Goal: Information Seeking & Learning: Learn about a topic

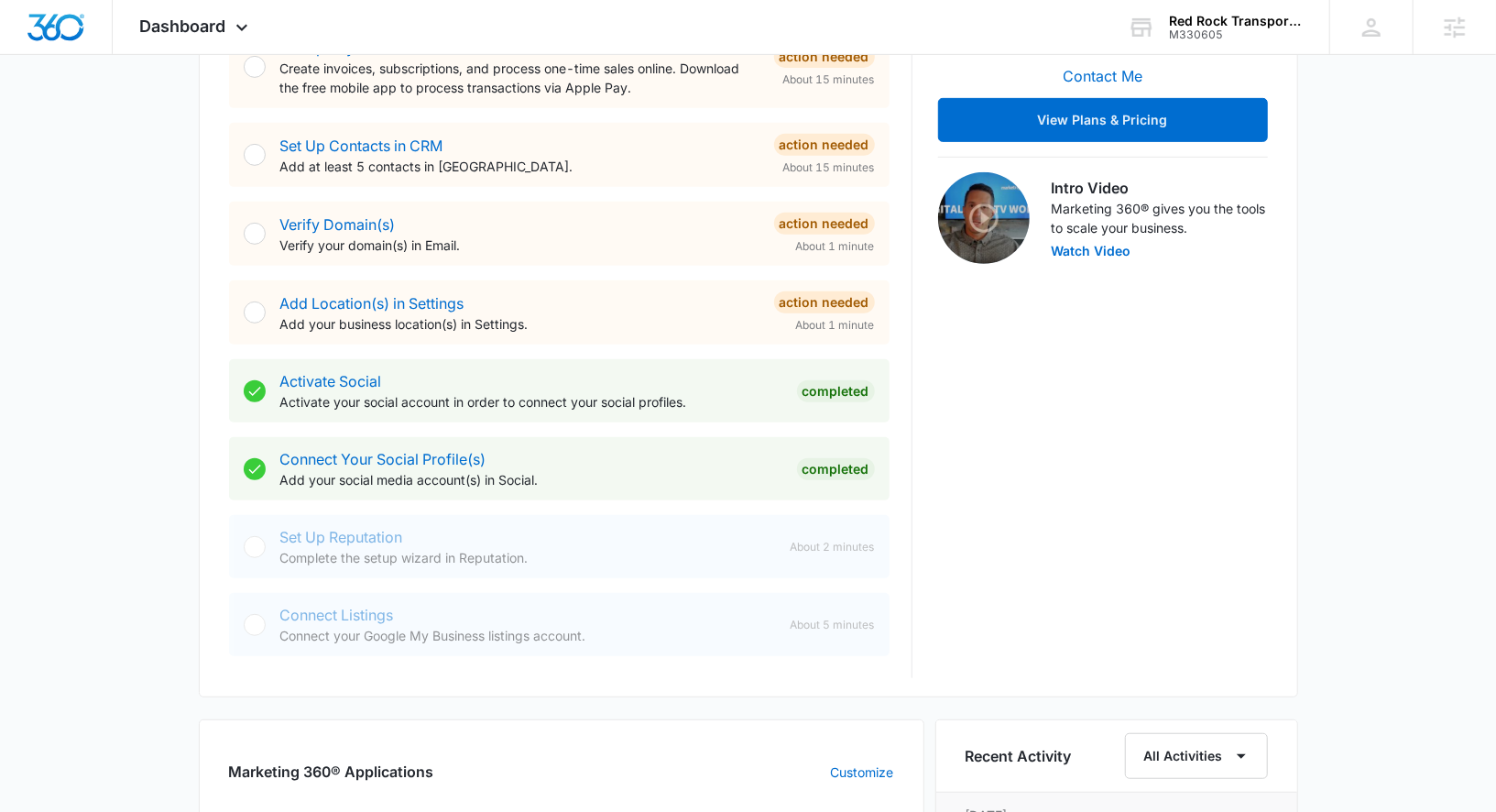
scroll to position [785, 0]
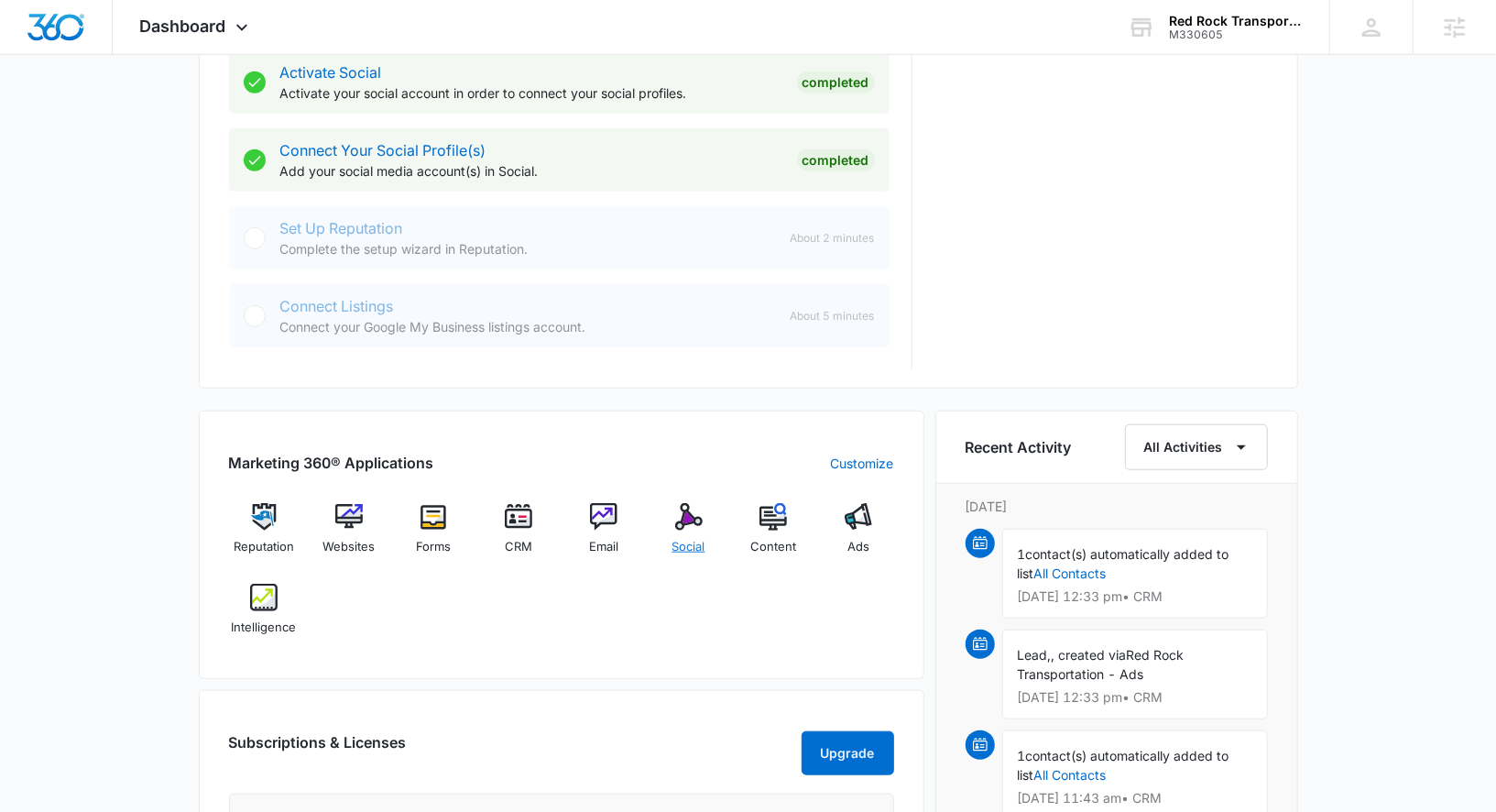
click at [704, 538] on span "Social" at bounding box center [689, 546] width 33 height 18
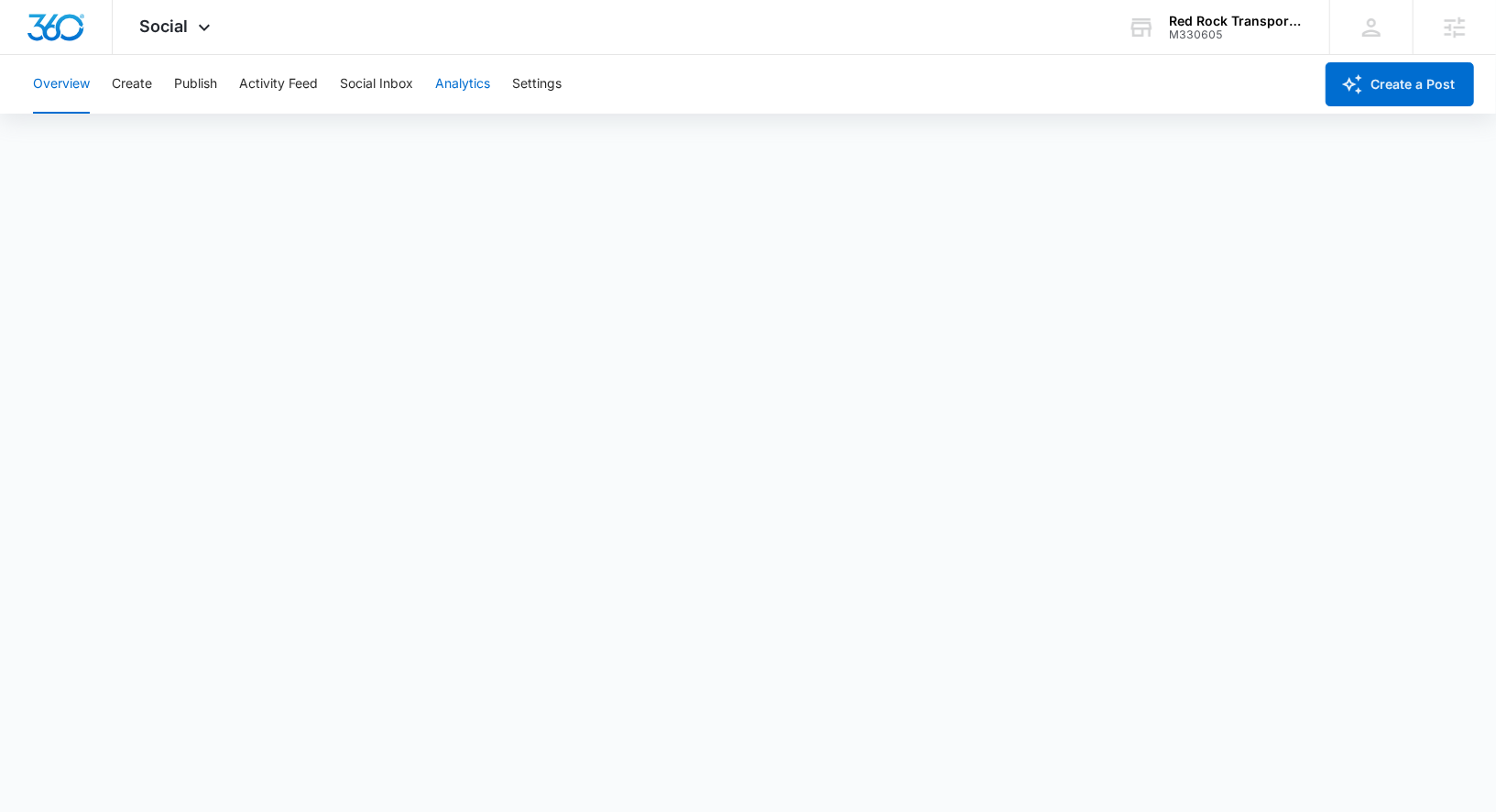
click at [483, 100] on button "Analytics" at bounding box center [463, 84] width 55 height 58
click at [626, 118] on button "Reports" at bounding box center [603, 140] width 47 height 51
click at [122, 141] on button "Post" at bounding box center [119, 140] width 26 height 51
click at [224, 90] on div "Overview Create Publish Activity Feed Social Inbox Analytics Settings" at bounding box center [667, 84] width 1291 height 58
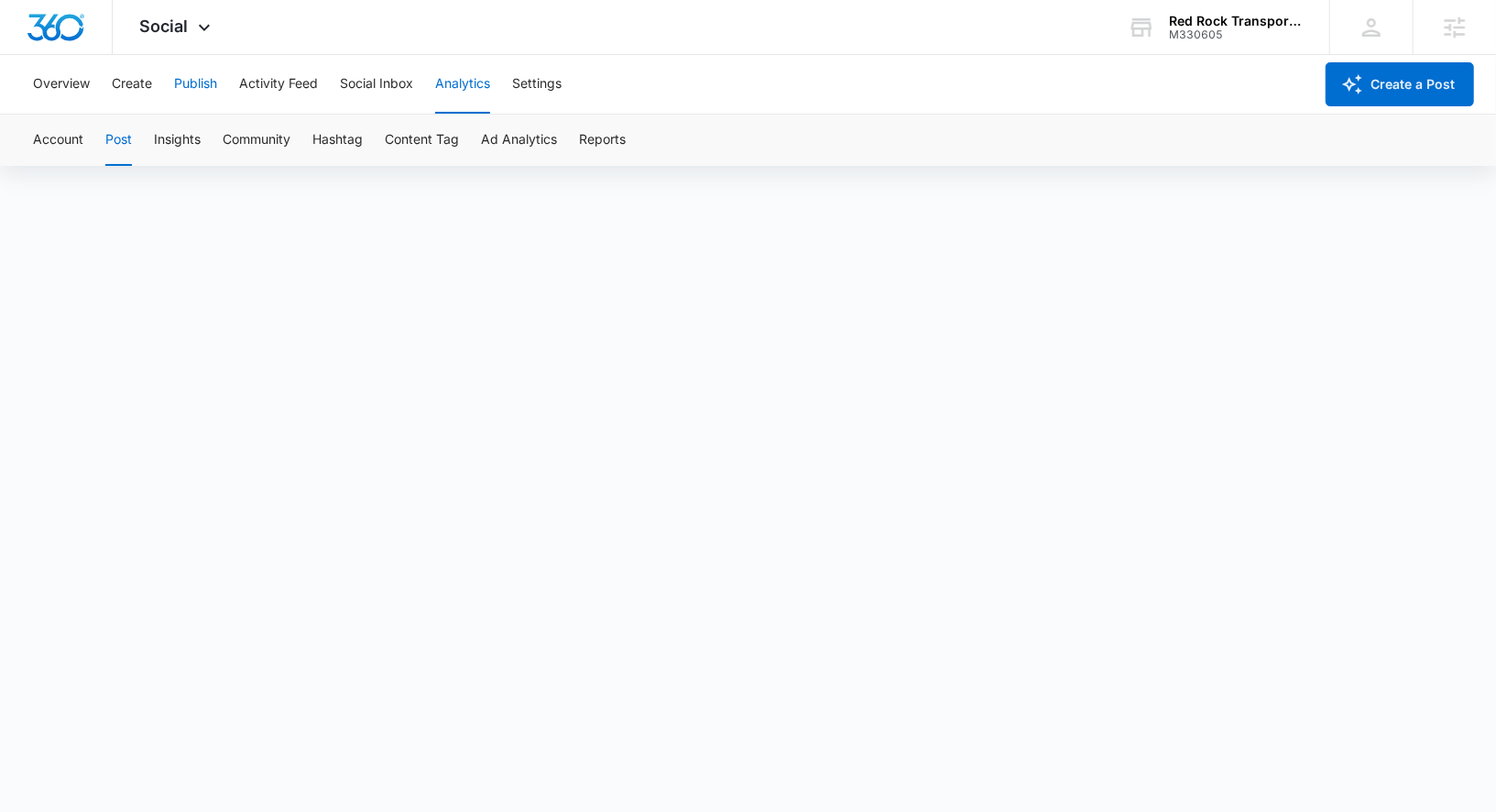
click at [212, 89] on button "Publish" at bounding box center [196, 84] width 43 height 58
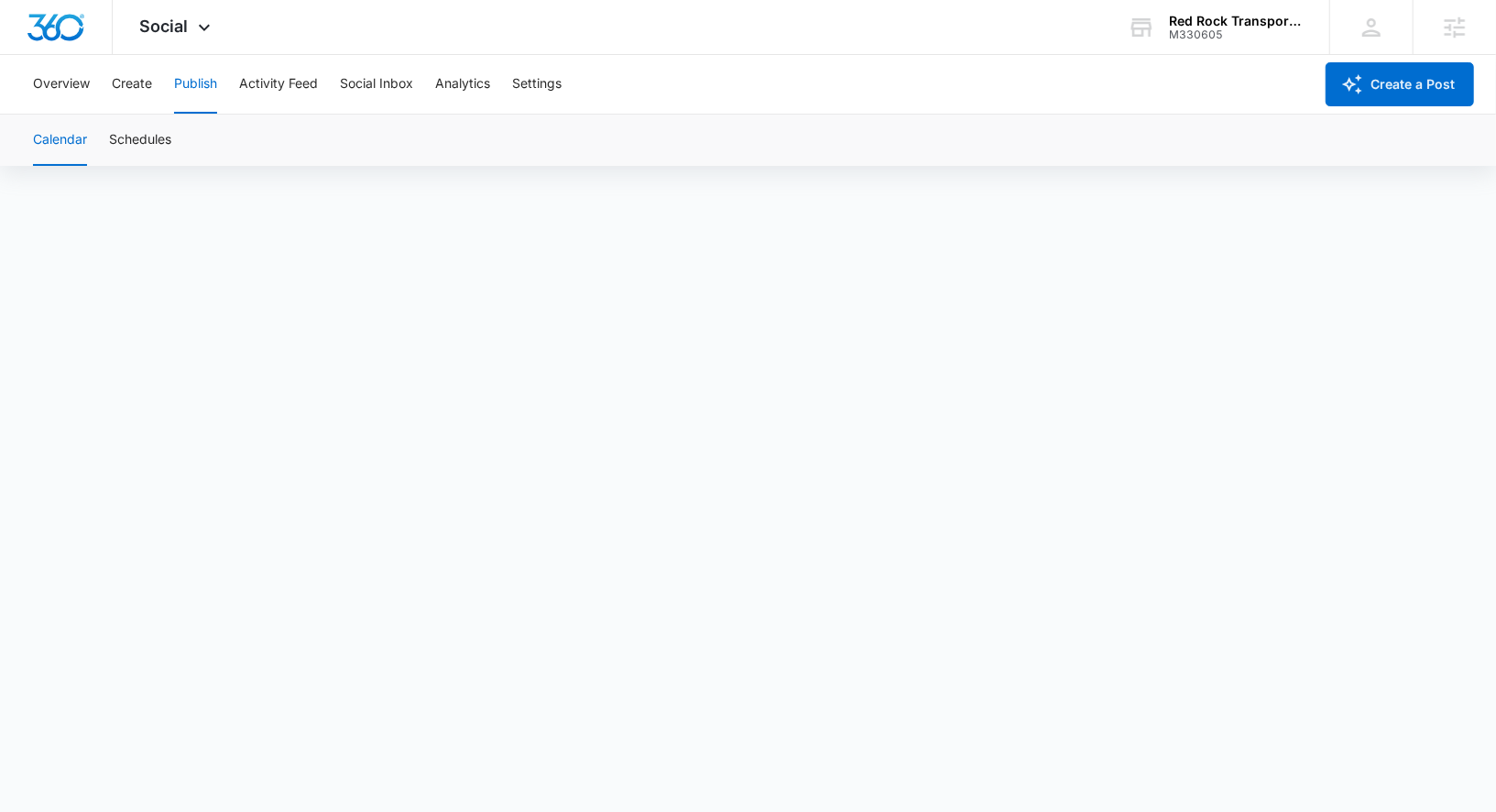
scroll to position [13, 0]
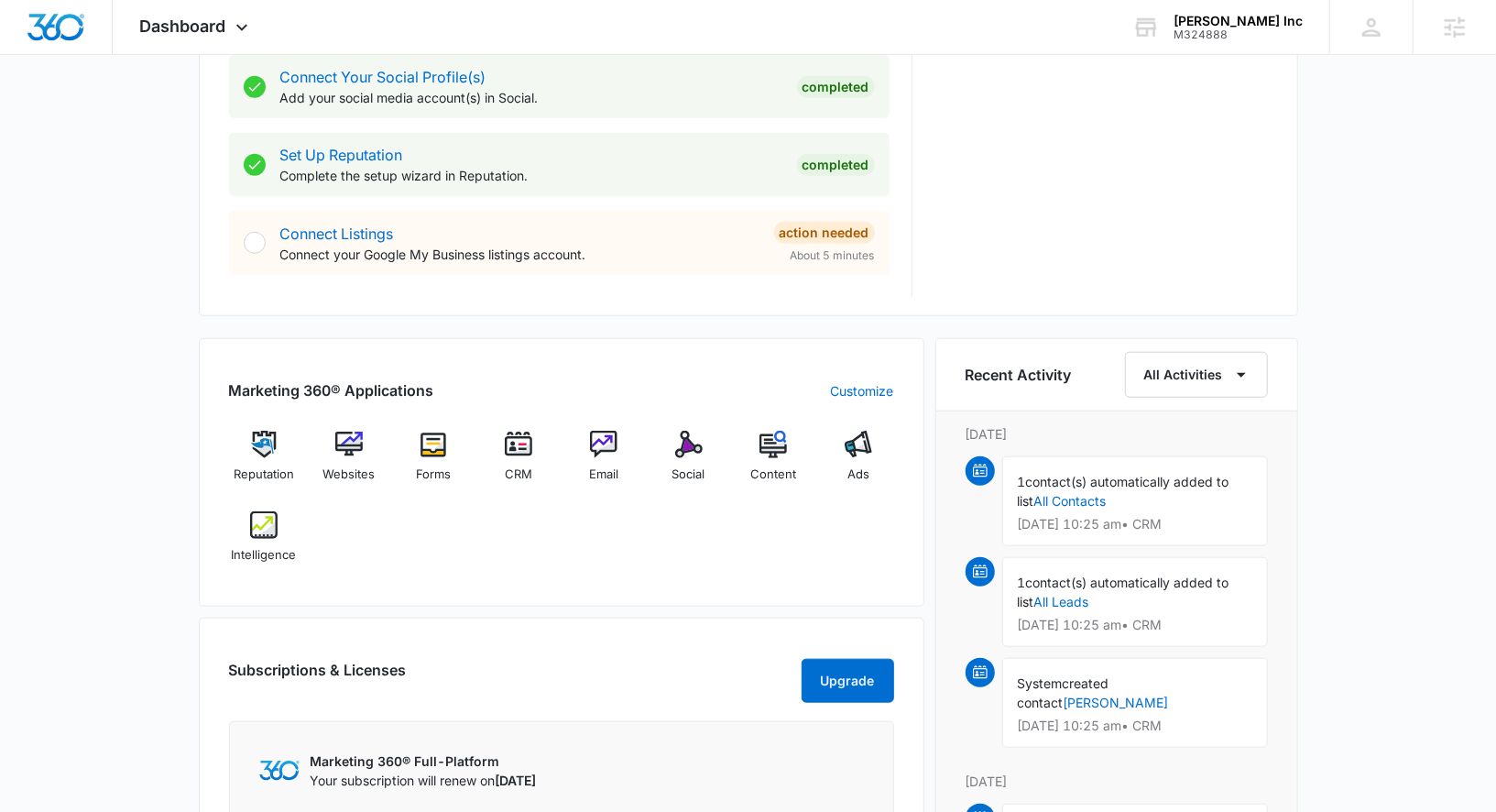
scroll to position [892, 0]
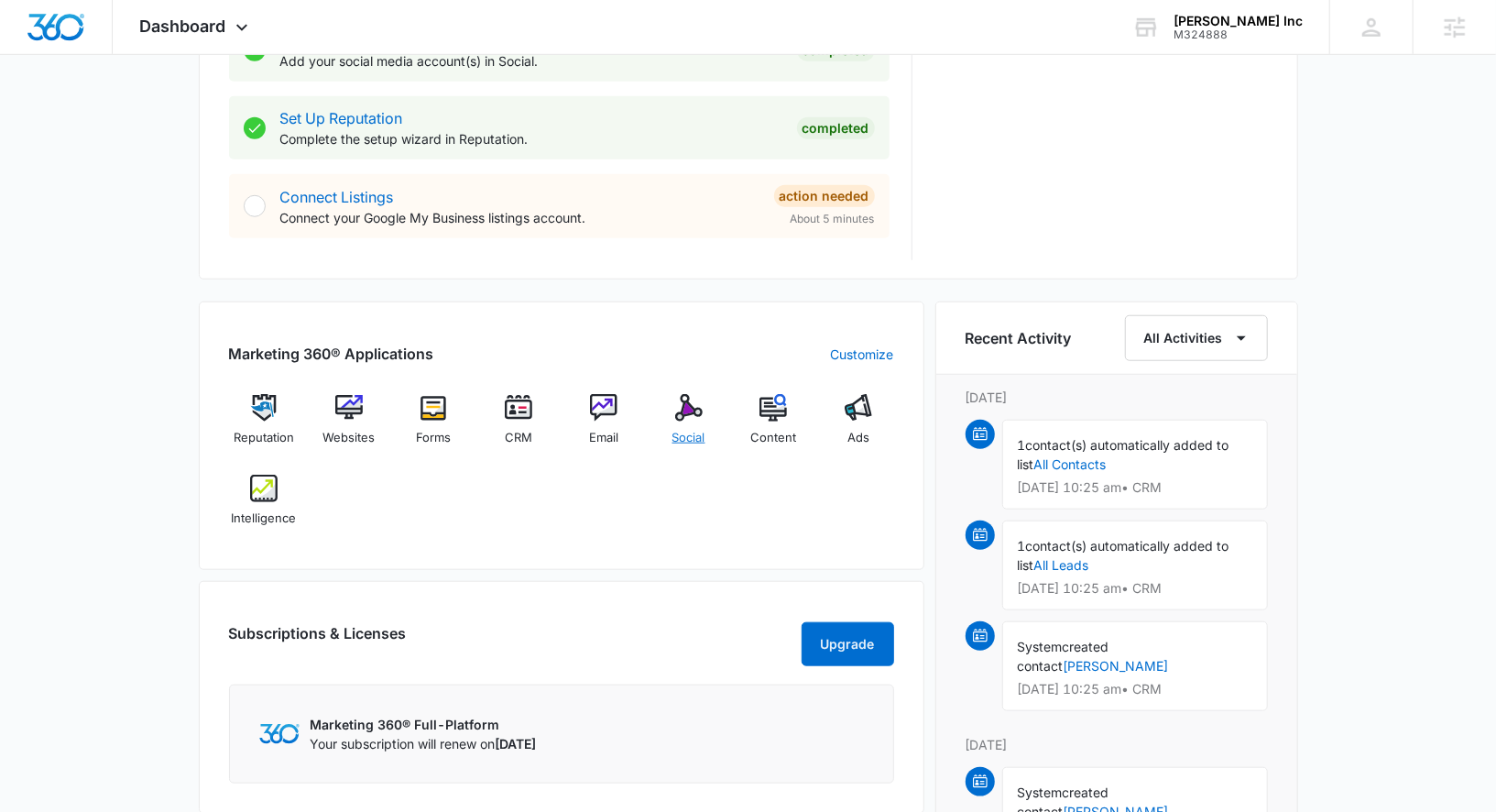
click at [694, 429] on span "Social" at bounding box center [689, 437] width 33 height 18
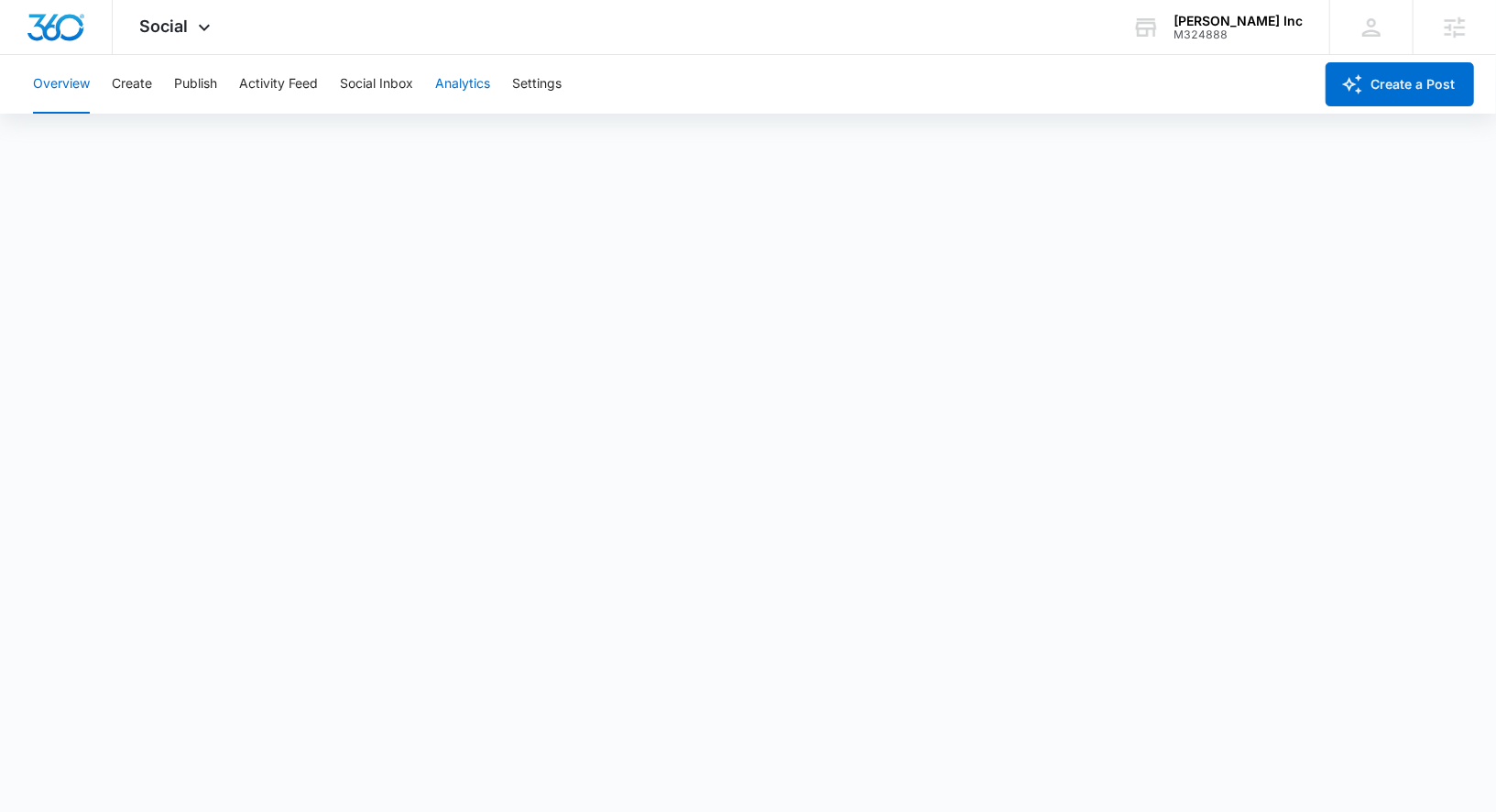
click at [474, 74] on button "Analytics" at bounding box center [463, 84] width 55 height 58
click at [603, 139] on button "Reports" at bounding box center [603, 140] width 47 height 51
